Goal: Task Accomplishment & Management: Use online tool/utility

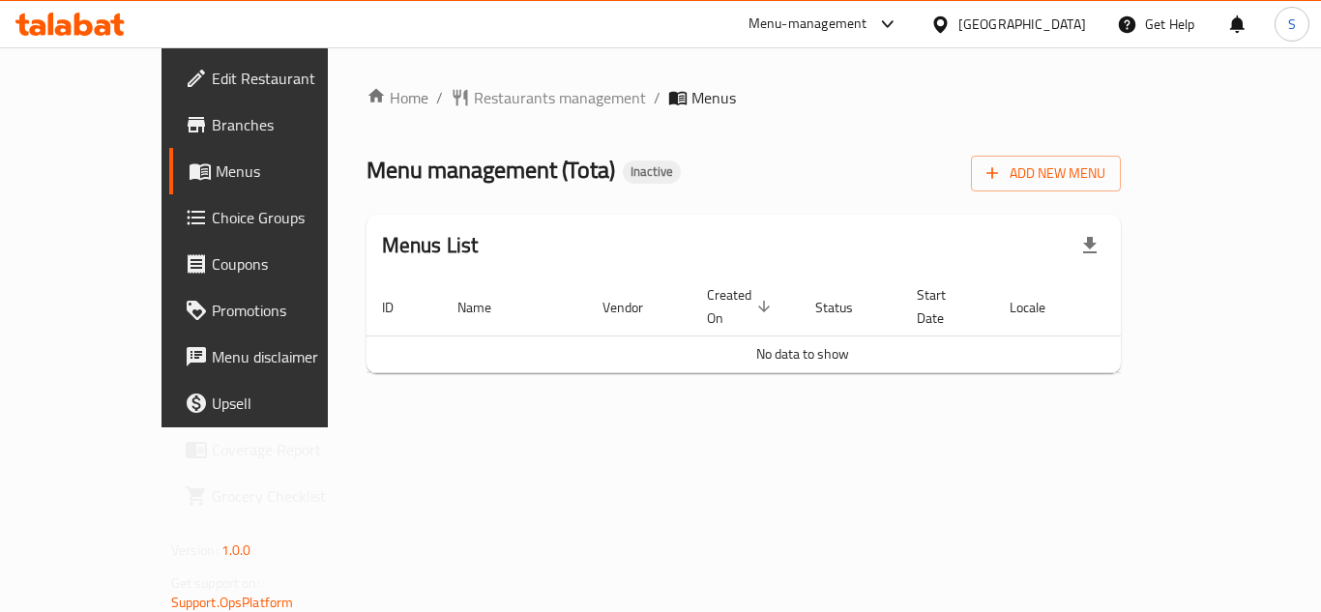
drag, startPoint x: 785, startPoint y: 156, endPoint x: 861, endPoint y: 186, distance: 81.2
click at [785, 156] on div "Menu management ( Tota ) Inactive Add New Menu" at bounding box center [743, 170] width 755 height 44
click at [1105, 178] on span "Add New Menu" at bounding box center [1045, 173] width 119 height 24
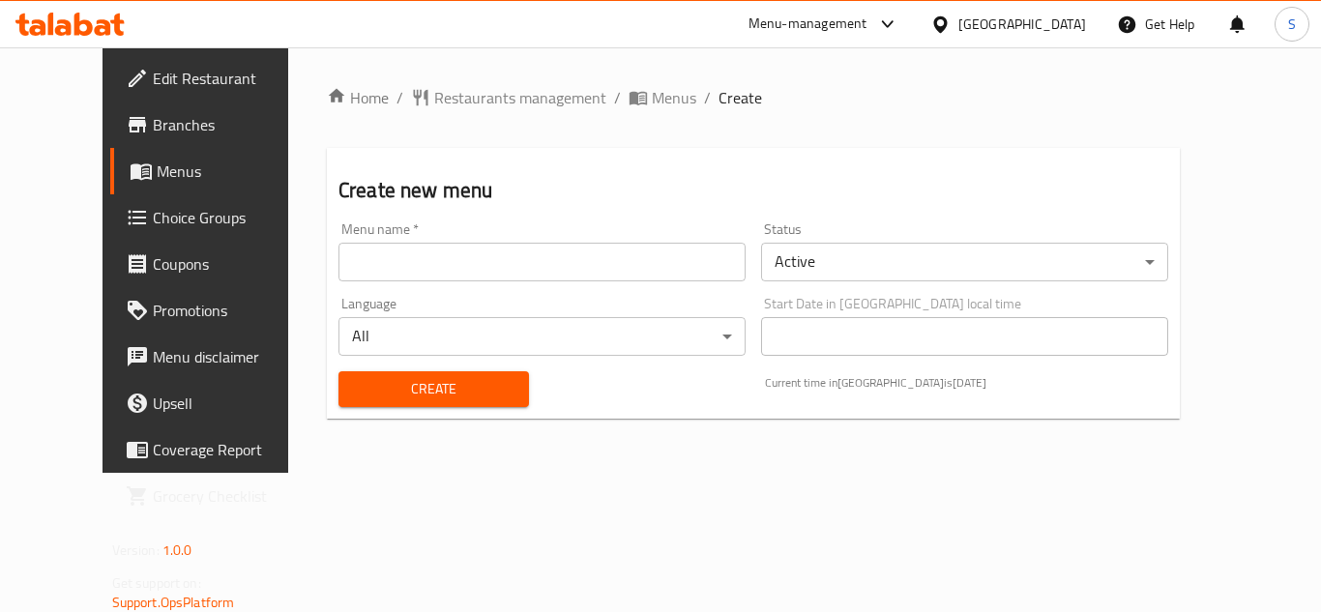
click at [636, 266] on input "text" at bounding box center [541, 262] width 407 height 39
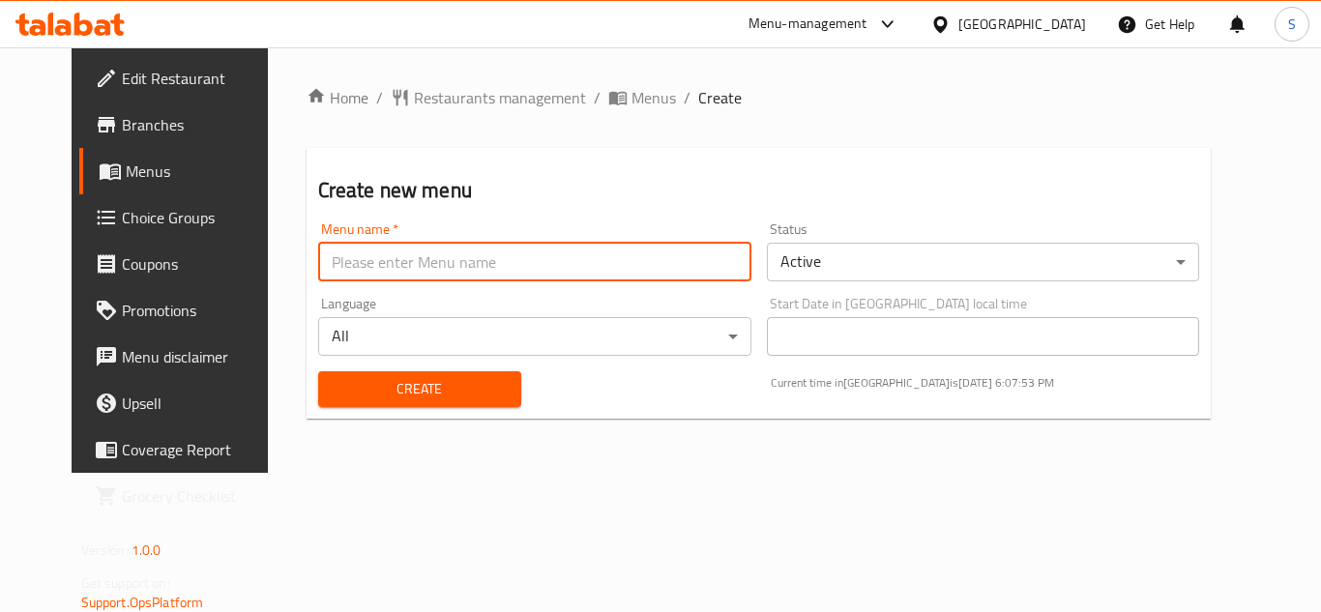
click at [412, 260] on input "text" at bounding box center [534, 262] width 433 height 39
type input "Menu"
click at [354, 391] on span "Create" at bounding box center [420, 389] width 172 height 24
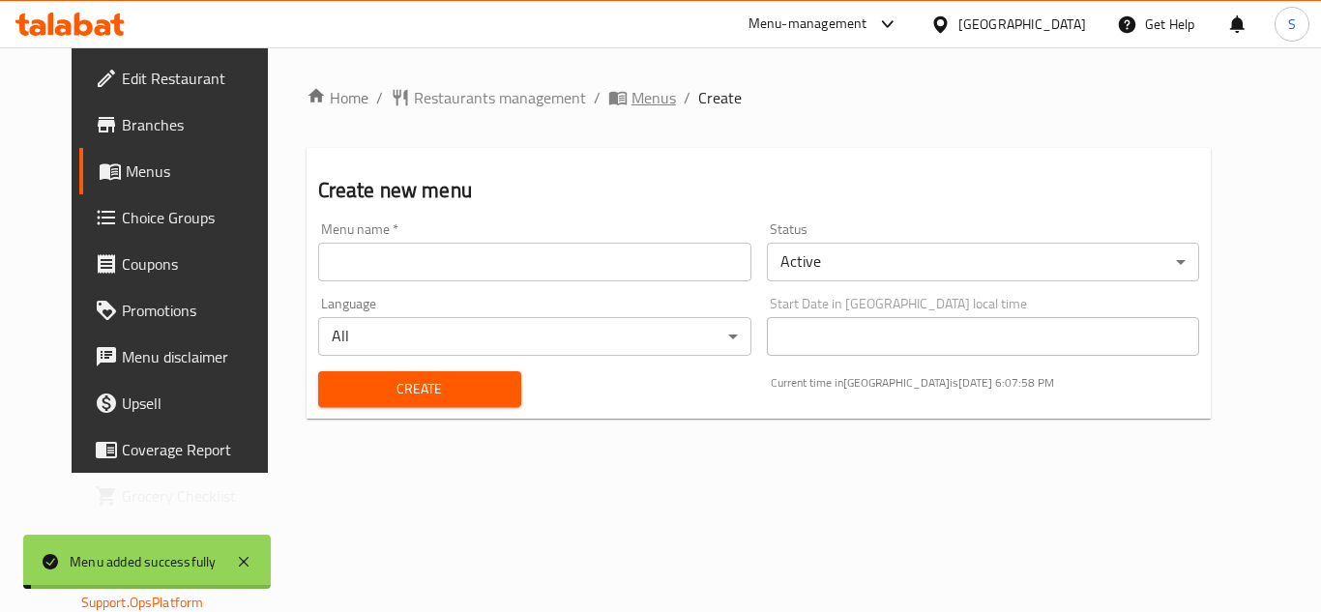
click at [631, 90] on span "Menus" at bounding box center [653, 97] width 44 height 23
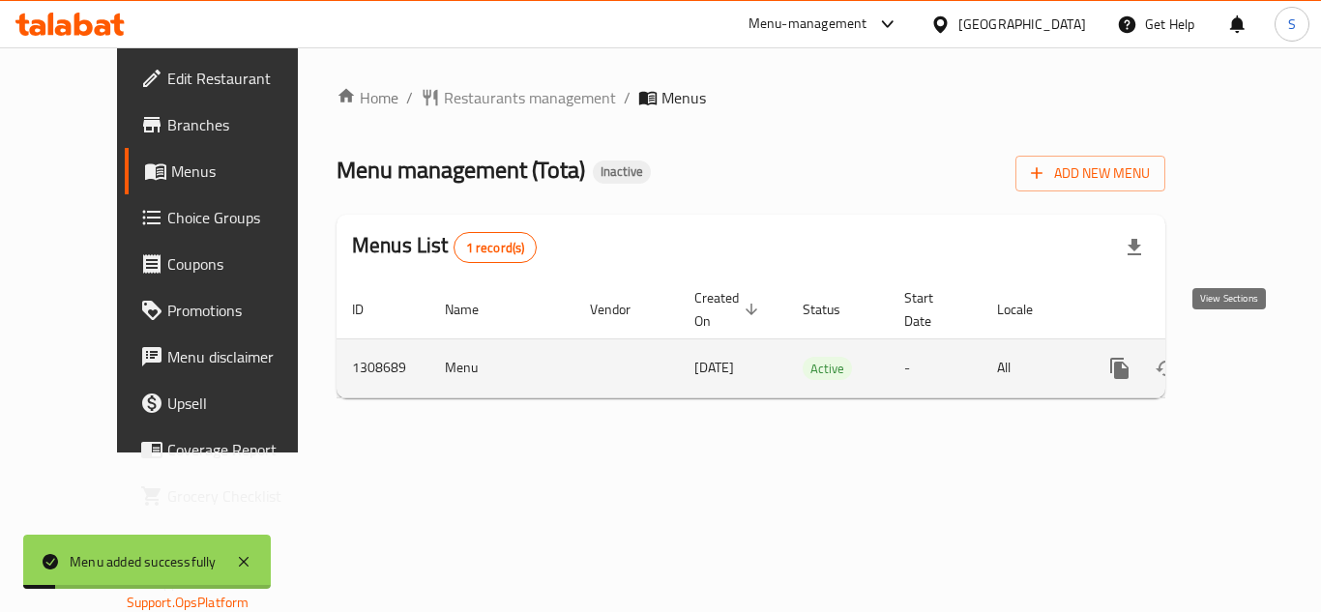
click at [1248, 357] on icon "enhanced table" at bounding box center [1258, 368] width 23 height 23
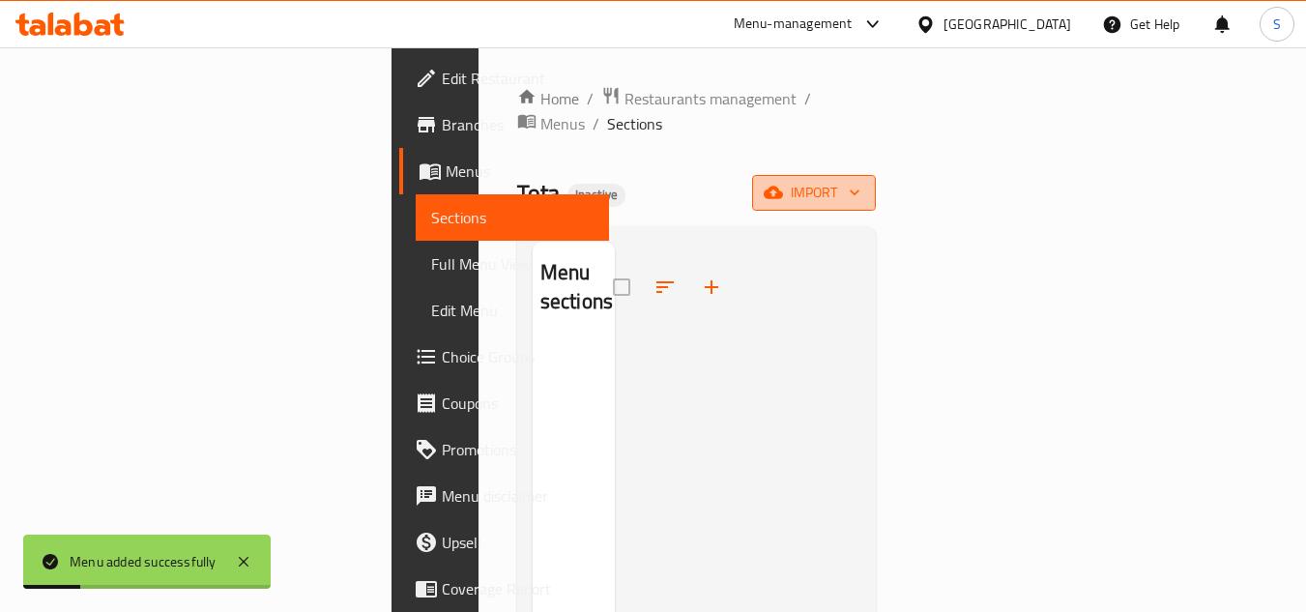
click at [876, 180] on button "import" at bounding box center [814, 193] width 124 height 36
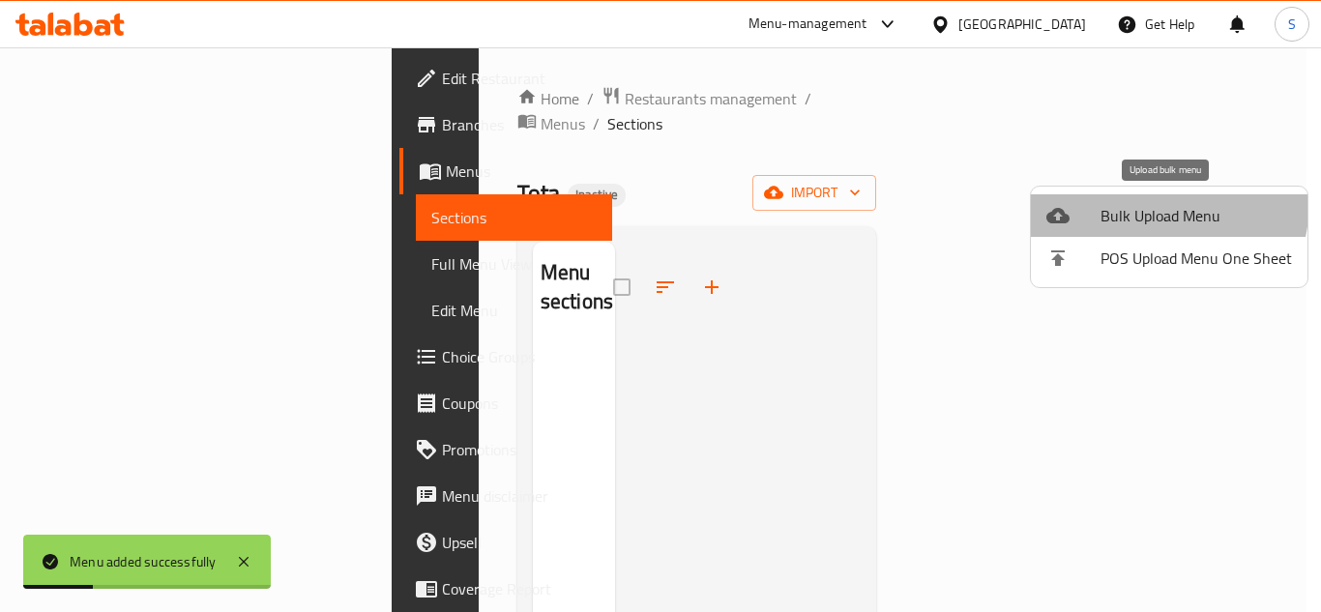
click at [1130, 200] on li "Bulk Upload Menu" at bounding box center [1169, 215] width 277 height 43
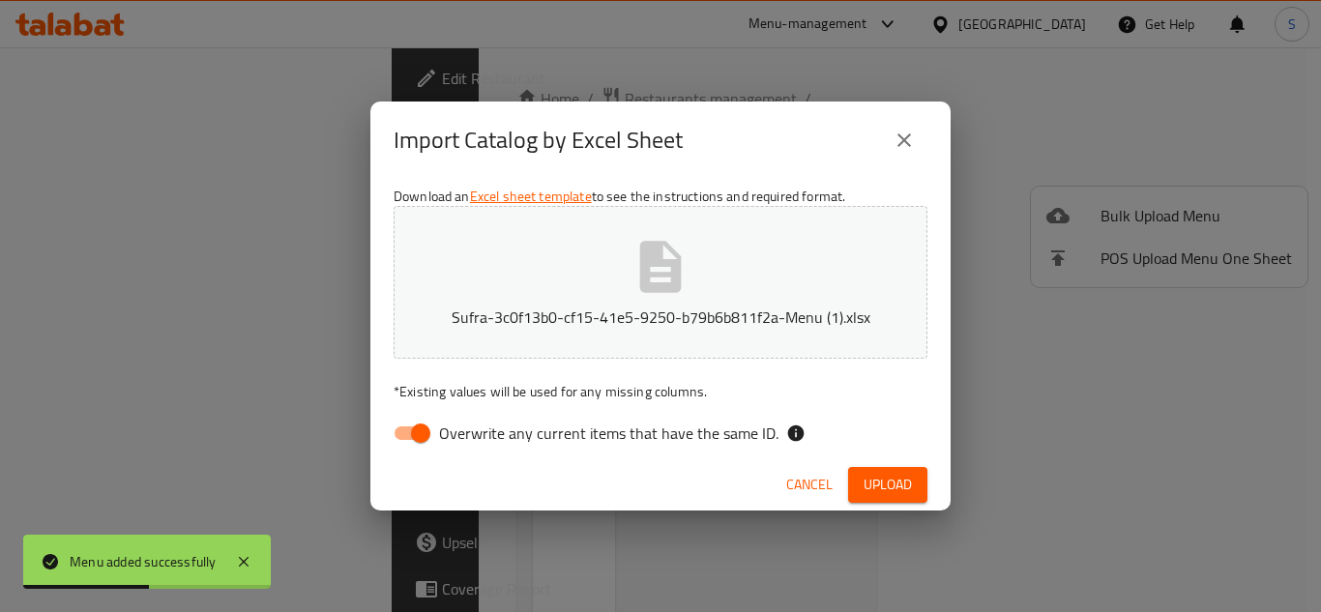
drag, startPoint x: 419, startPoint y: 429, endPoint x: 700, endPoint y: 467, distance: 283.9
click at [419, 429] on input "Overwrite any current items that have the same ID." at bounding box center [420, 433] width 110 height 37
checkbox input "false"
click at [886, 482] on span "Upload" at bounding box center [887, 485] width 48 height 24
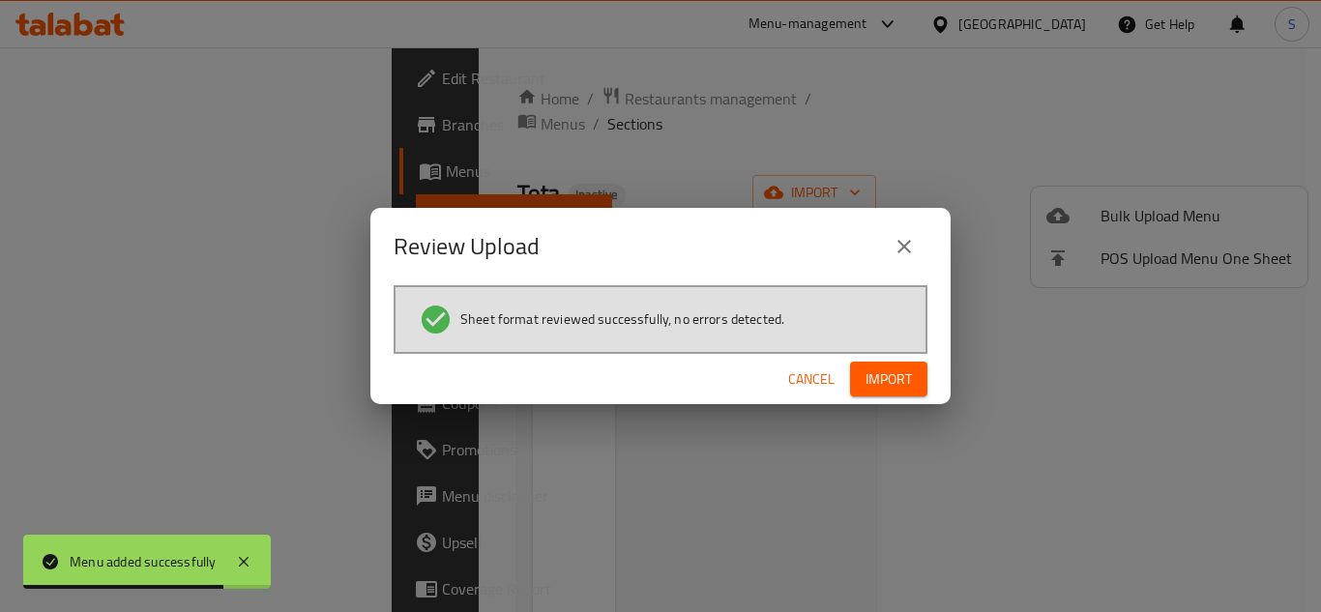
click at [897, 372] on span "Import" at bounding box center [888, 379] width 46 height 24
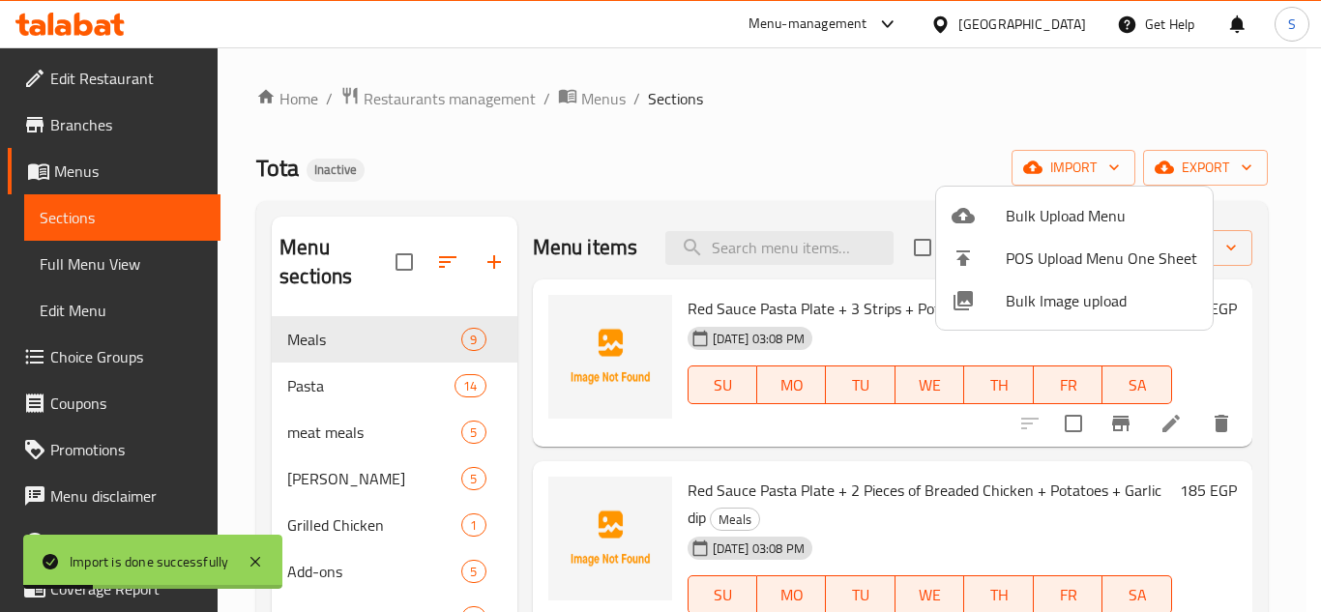
click at [133, 76] on div at bounding box center [660, 306] width 1321 height 612
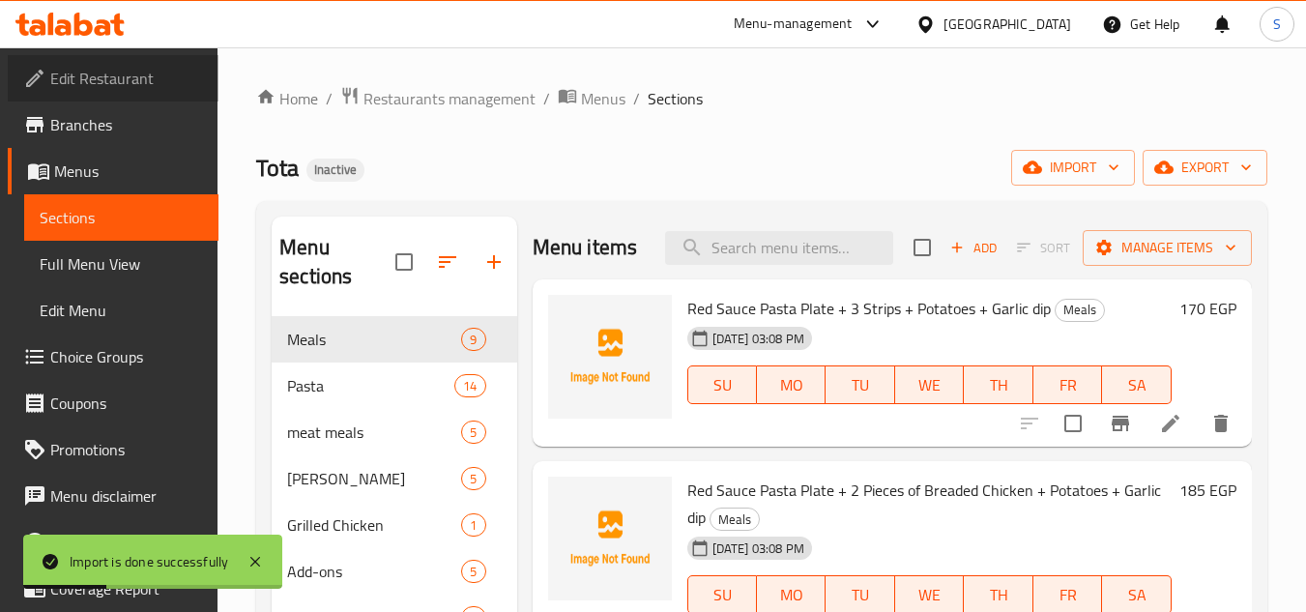
click at [133, 76] on span "Edit Restaurant" at bounding box center [126, 78] width 153 height 23
